Goal: Task Accomplishment & Management: Manage account settings

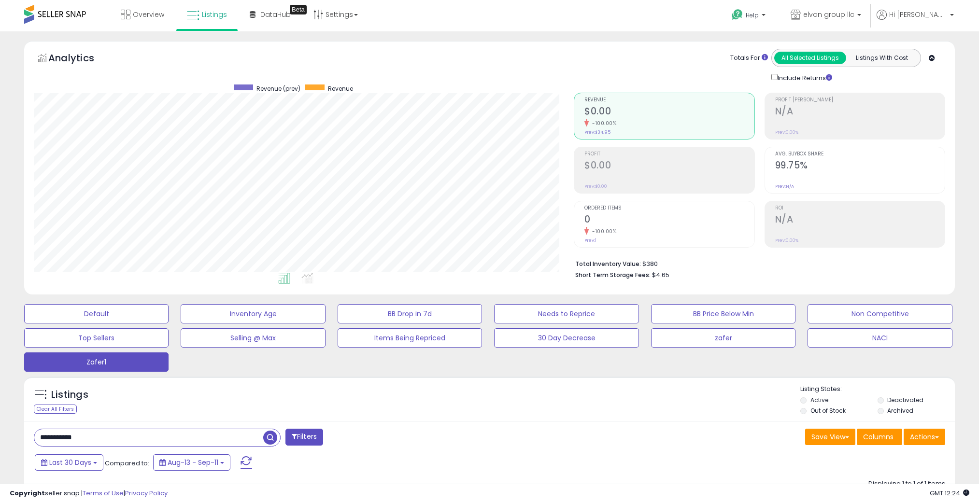
select select "**"
click at [115, 307] on button "Default" at bounding box center [96, 313] width 144 height 19
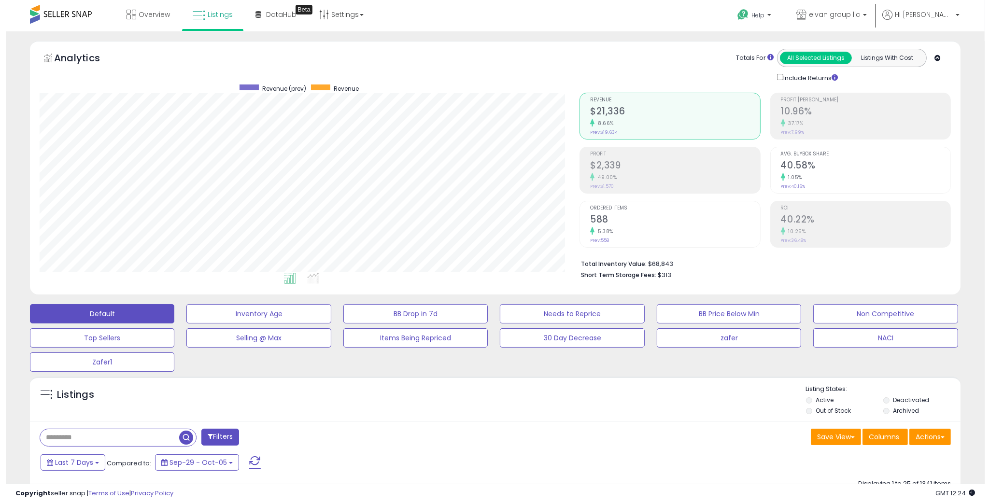
scroll to position [198, 540]
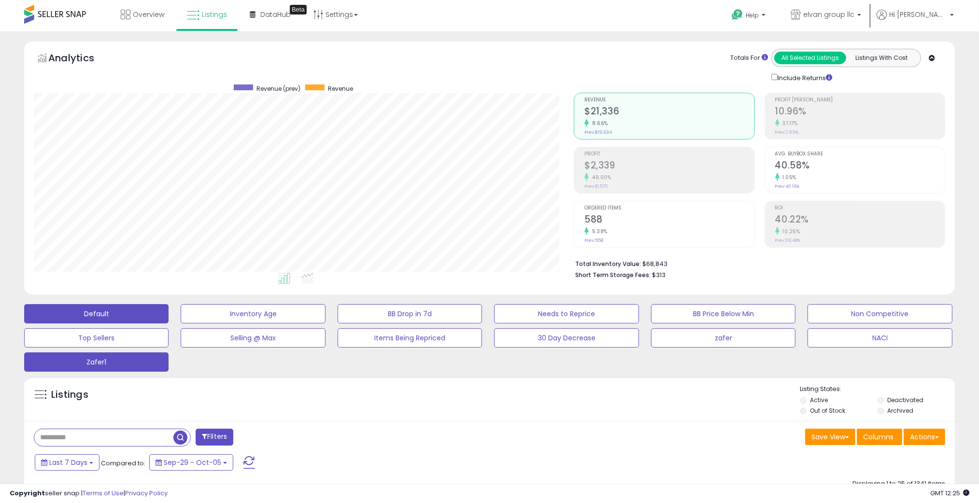
click at [94, 361] on button "Zafer1" at bounding box center [96, 362] width 144 height 19
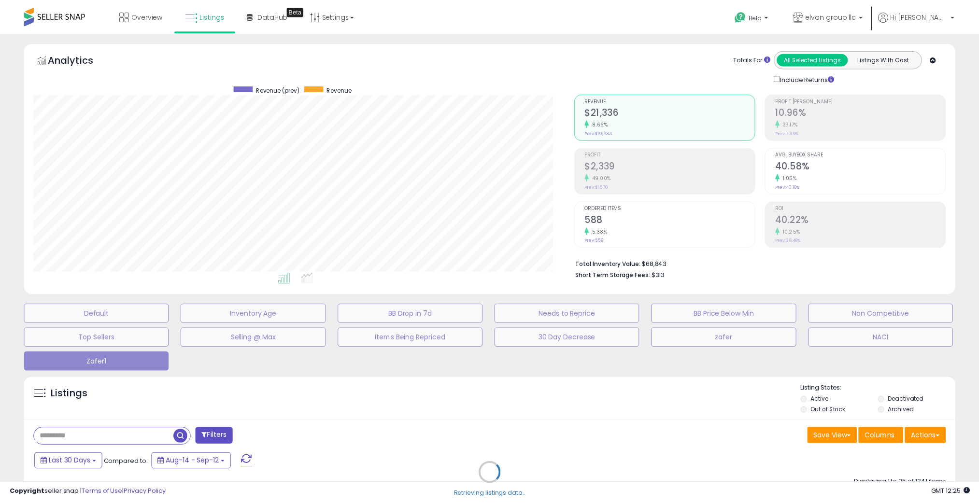
scroll to position [198, 547]
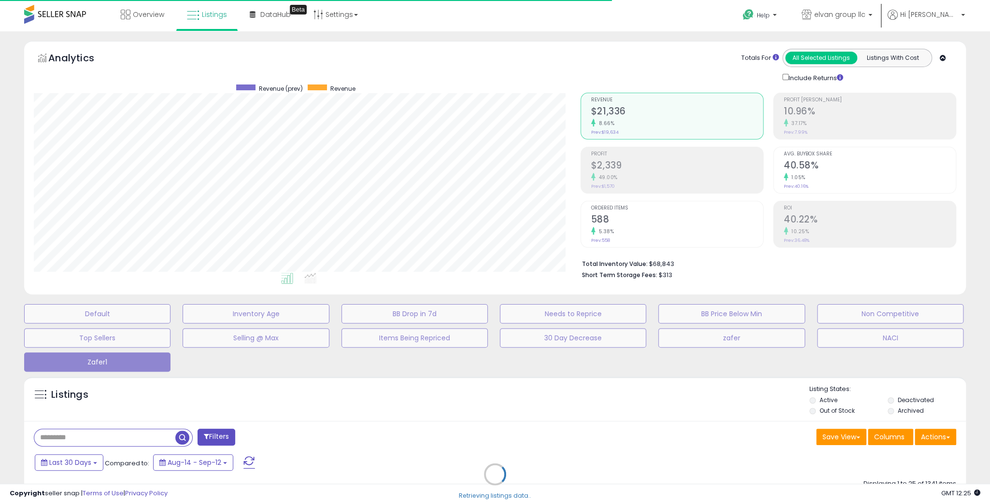
select select "**"
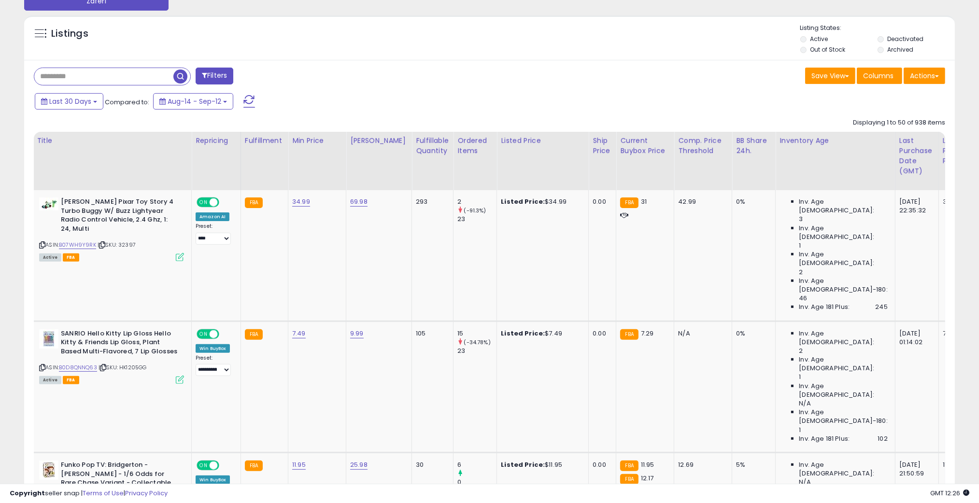
scroll to position [362, 0]
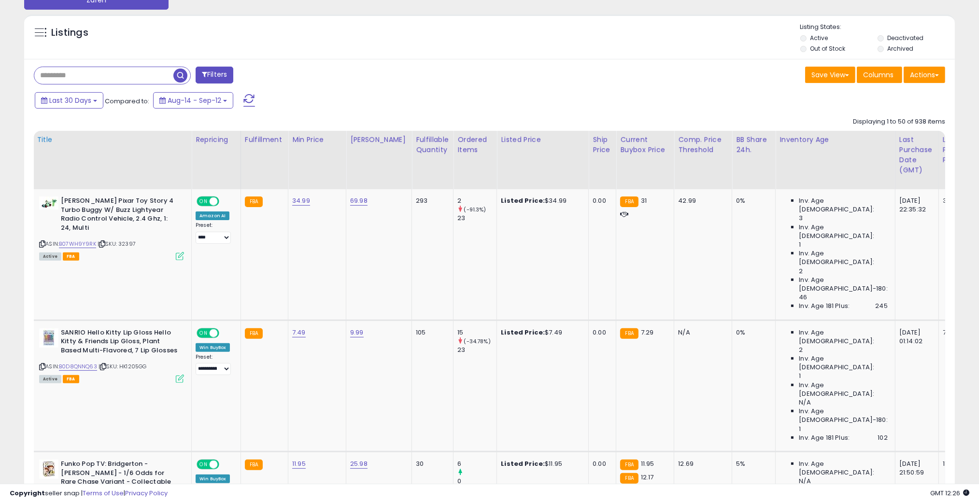
click at [44, 139] on div "Title" at bounding box center [112, 140] width 151 height 10
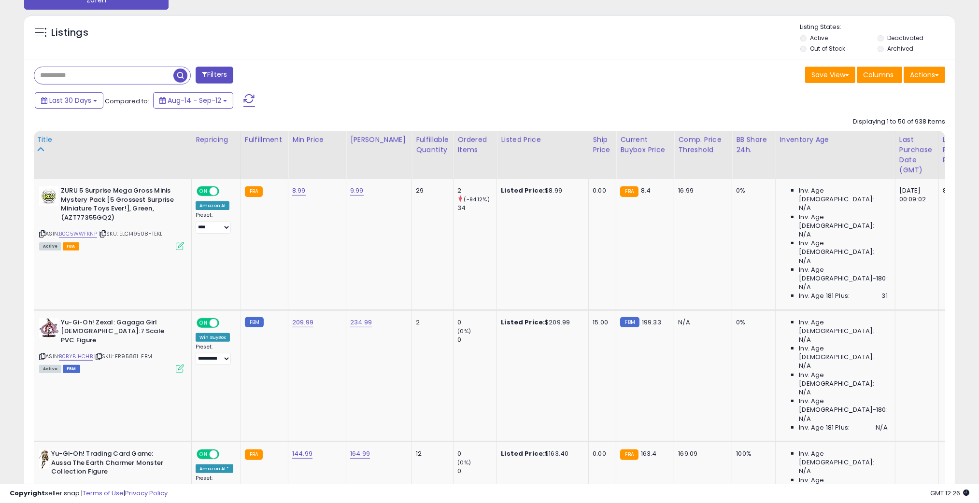
click at [45, 135] on div "Title" at bounding box center [112, 140] width 151 height 10
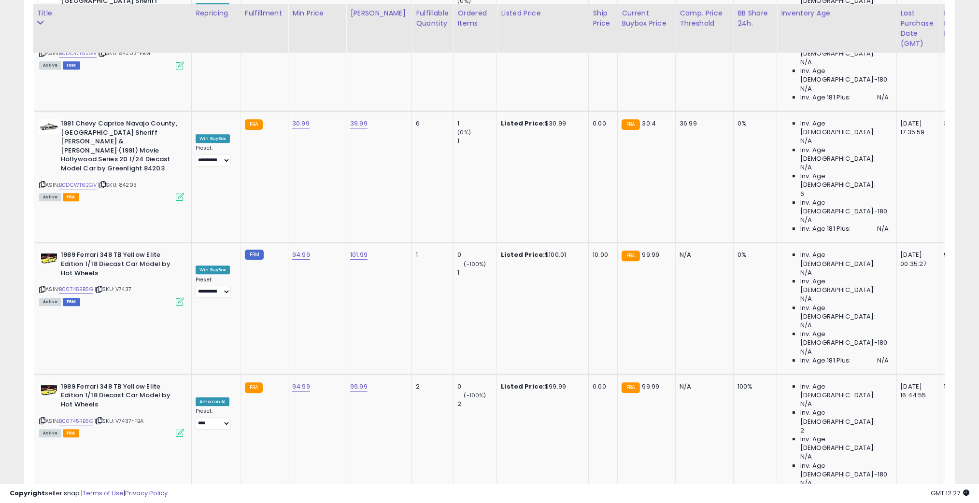
scroll to position [3724, 0]
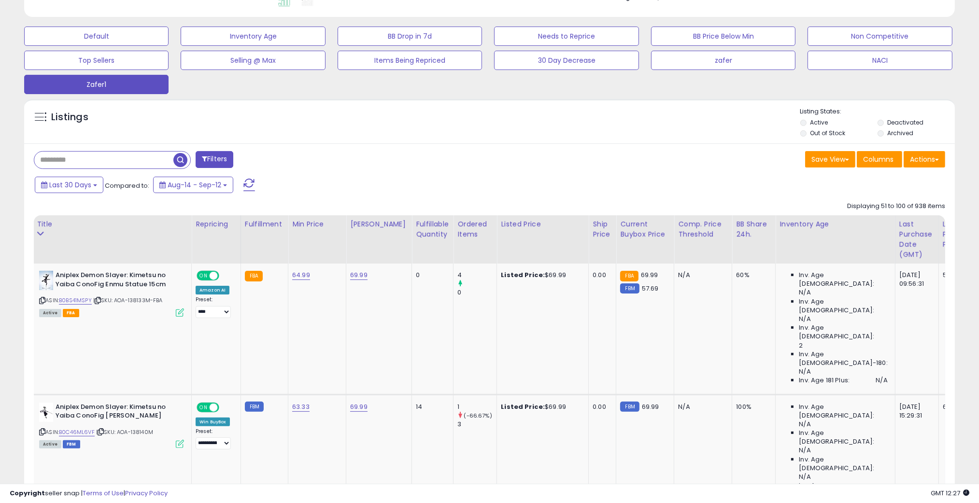
scroll to position [350, 0]
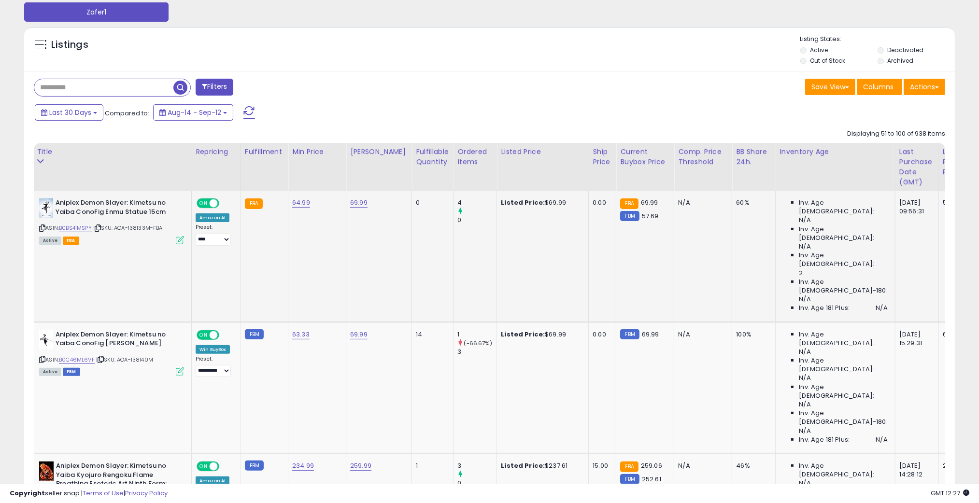
click at [139, 230] on span "| SKU: AOA-138133M-FBA" at bounding box center [128, 228] width 70 height 8
drag, startPoint x: 151, startPoint y: 229, endPoint x: 118, endPoint y: 229, distance: 32.9
click at [118, 229] on span "| SKU: AOA-138133M-FBA" at bounding box center [128, 228] width 70 height 8
copy span "AOA-138133M"
click at [82, 226] on link "B0BS41MSPY" at bounding box center [75, 228] width 33 height 8
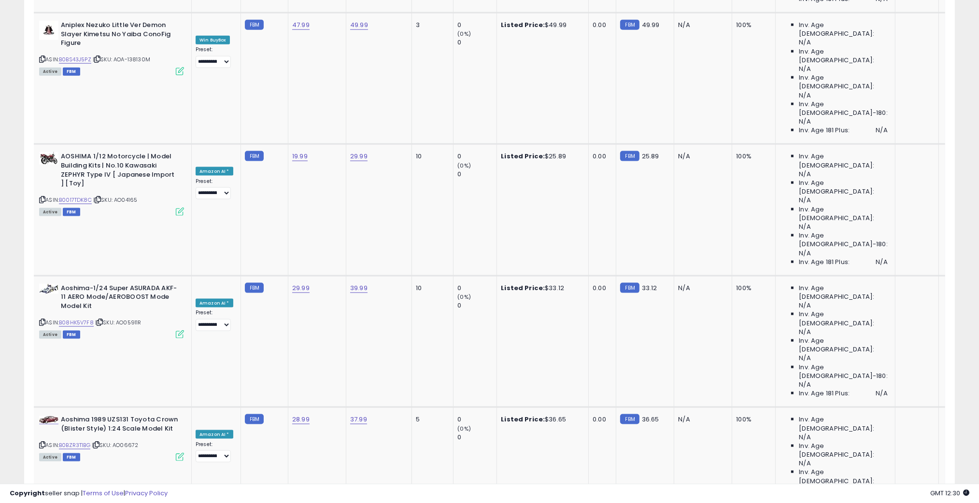
scroll to position [1655, 0]
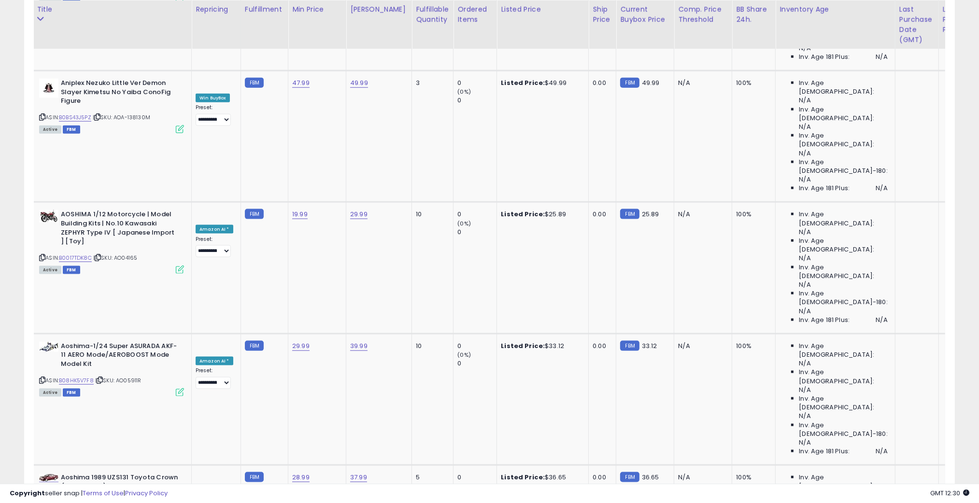
type input "*"
type input "*****"
click at [332, 227] on button "submit" at bounding box center [324, 229] width 16 height 14
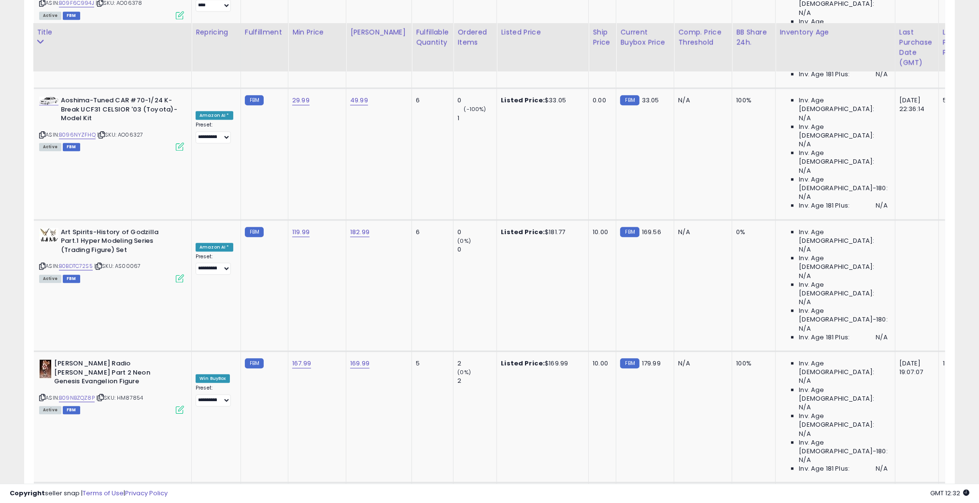
scroll to position [3503, 0]
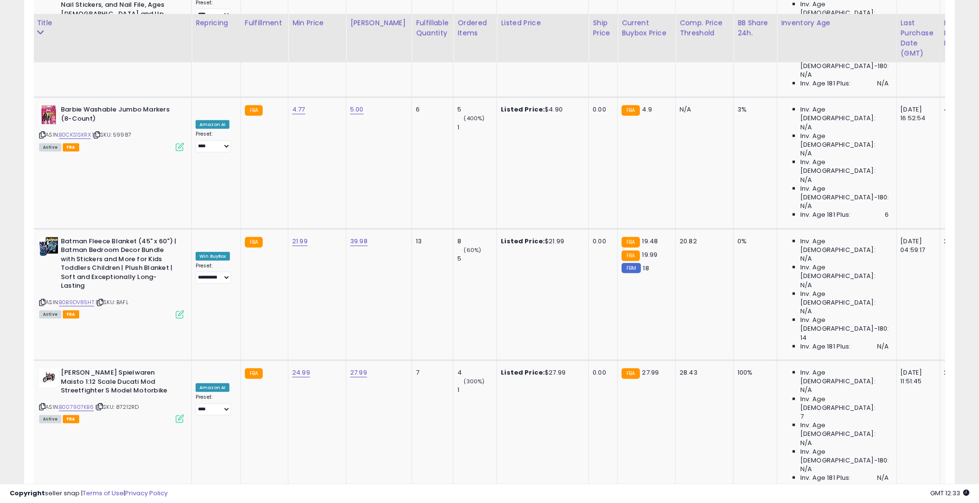
scroll to position [1437, 0]
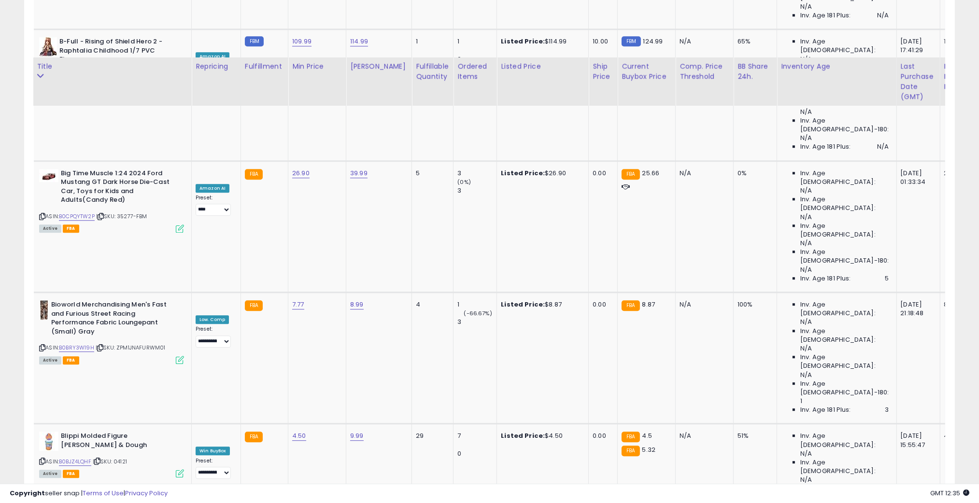
scroll to position [3608, 0]
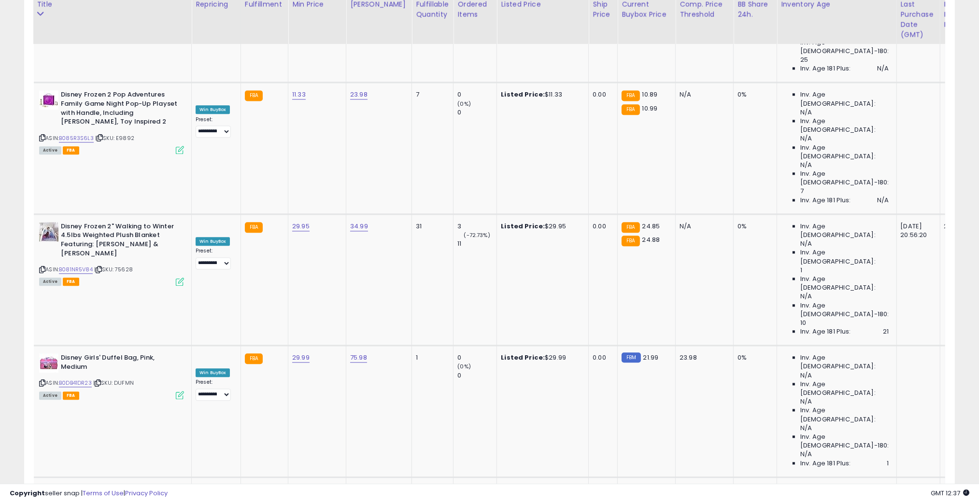
scroll to position [2887, 0]
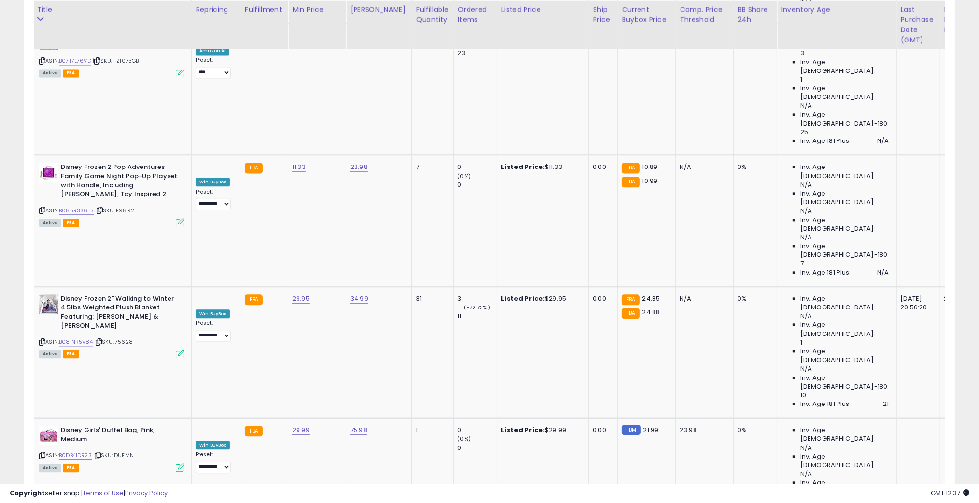
select select "**********"
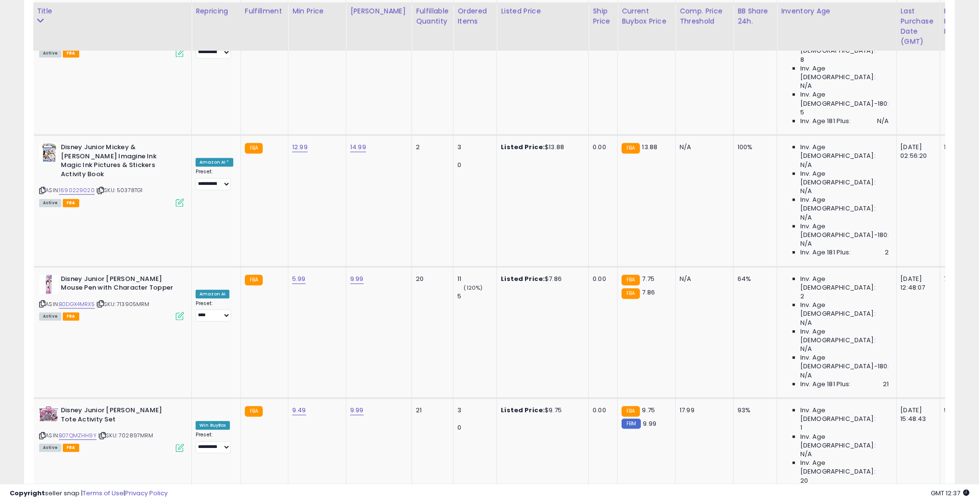
scroll to position [3435, 0]
